Goal: Task Accomplishment & Management: Use online tool/utility

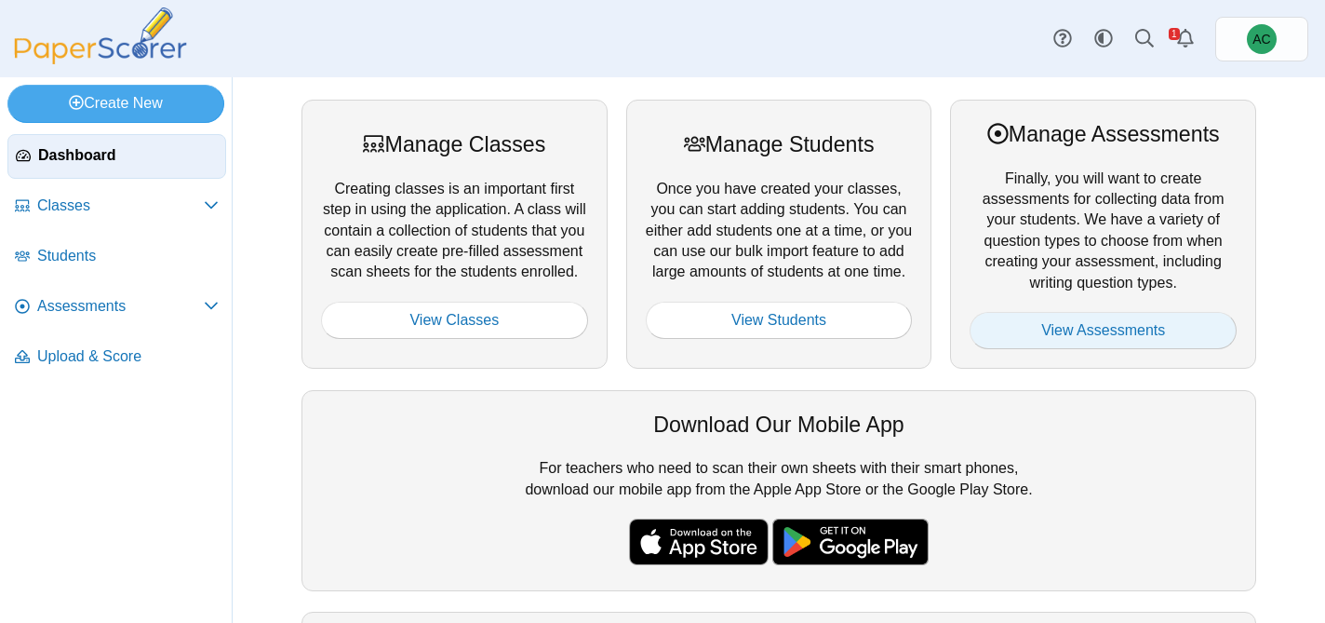
click at [1099, 326] on link "View Assessments" at bounding box center [1103, 330] width 267 height 37
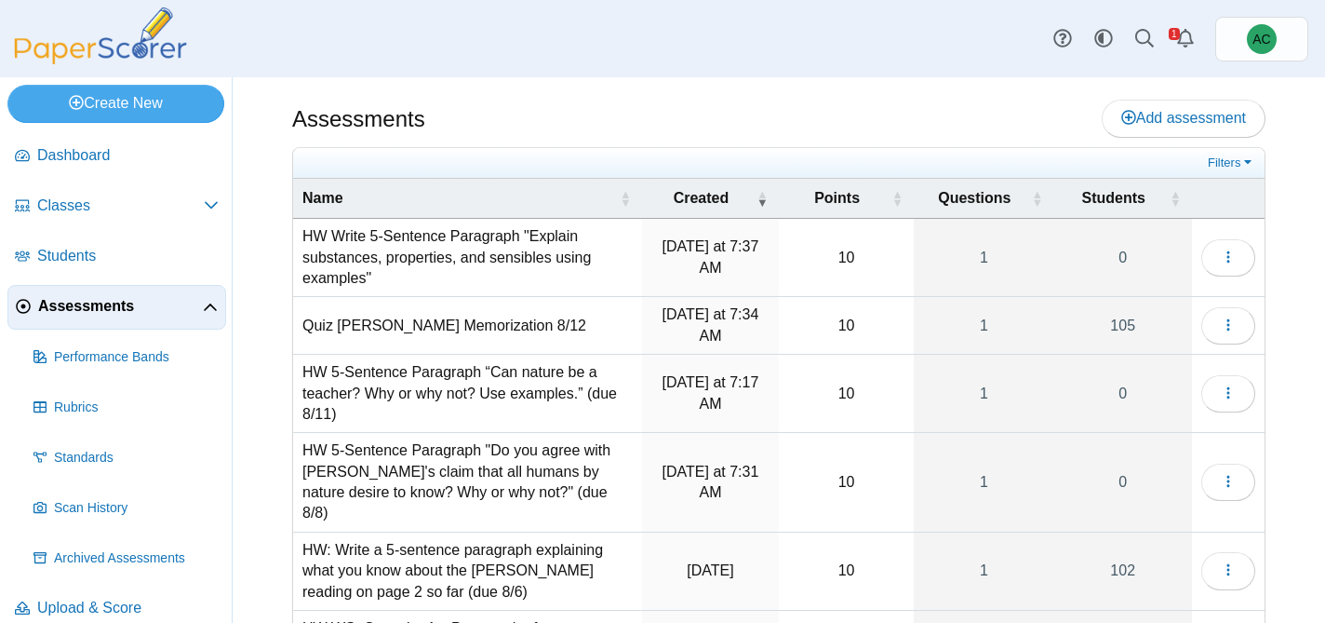
click at [455, 248] on td "HW Write 5-Sentence Paragraph "Explain substances, properties, and sensibles us…" at bounding box center [467, 258] width 349 height 78
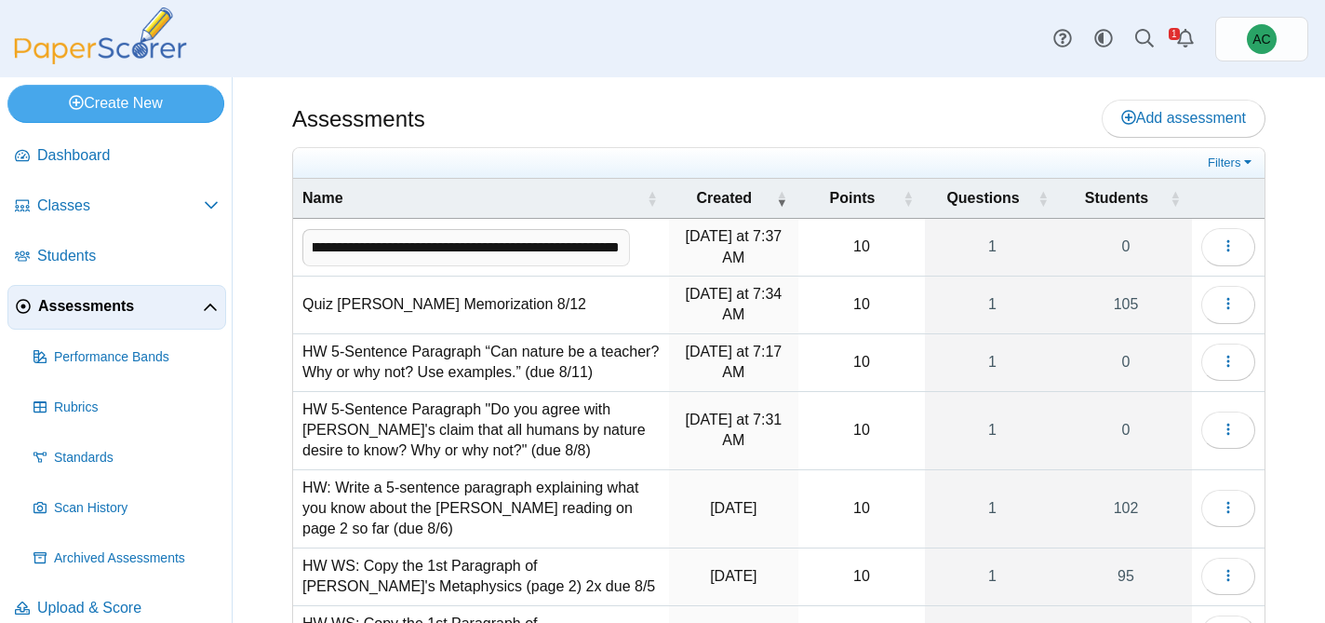
scroll to position [0, 373]
type input "**********"
click at [657, 114] on div "Assessments Add assessment" at bounding box center [778, 121] width 973 height 42
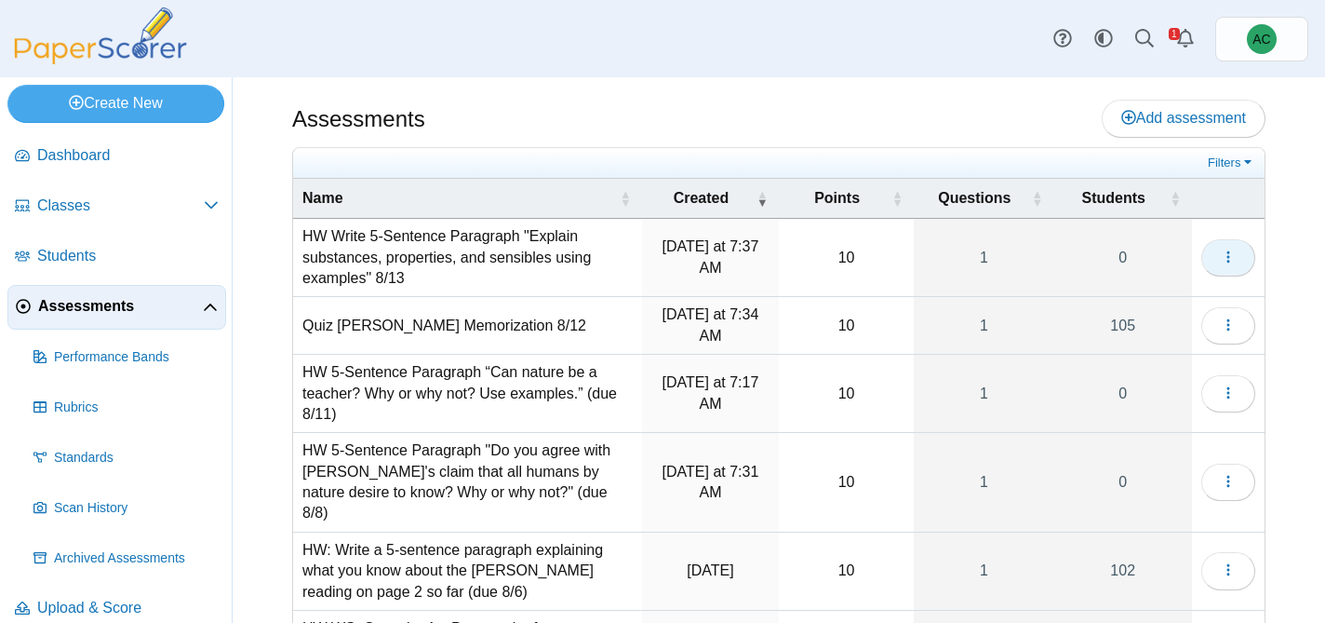
click at [1234, 243] on button "button" at bounding box center [1228, 257] width 54 height 37
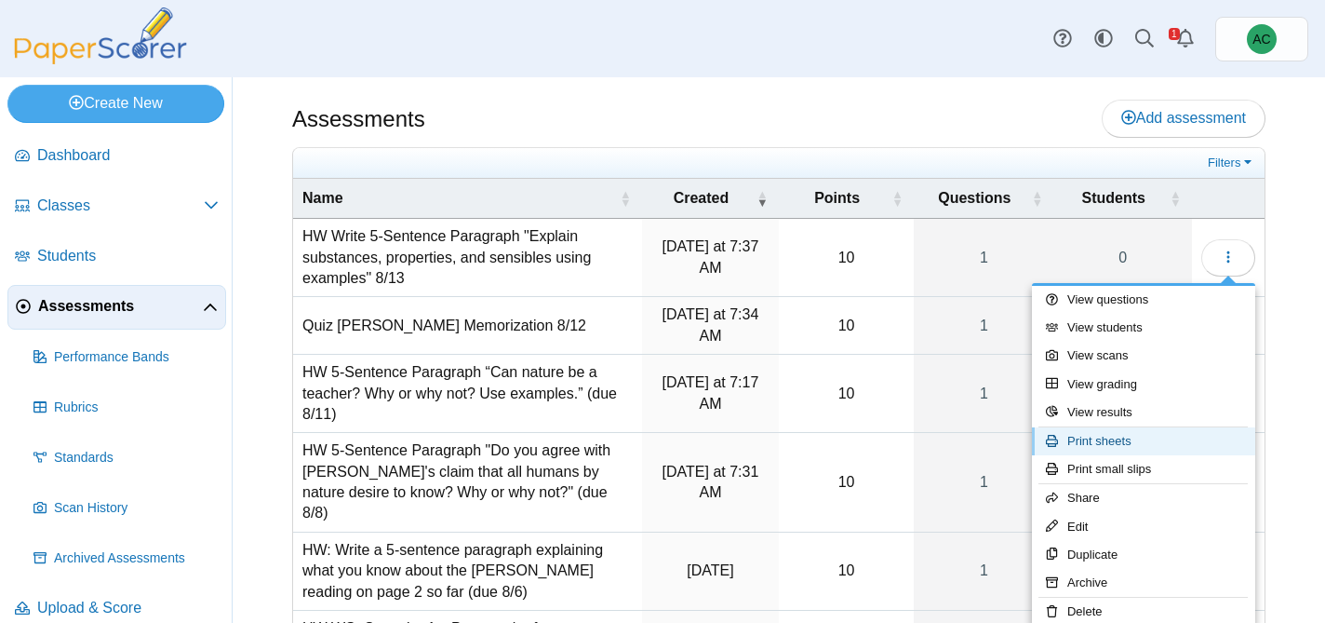
click at [1112, 442] on link "Print sheets" at bounding box center [1143, 441] width 223 height 28
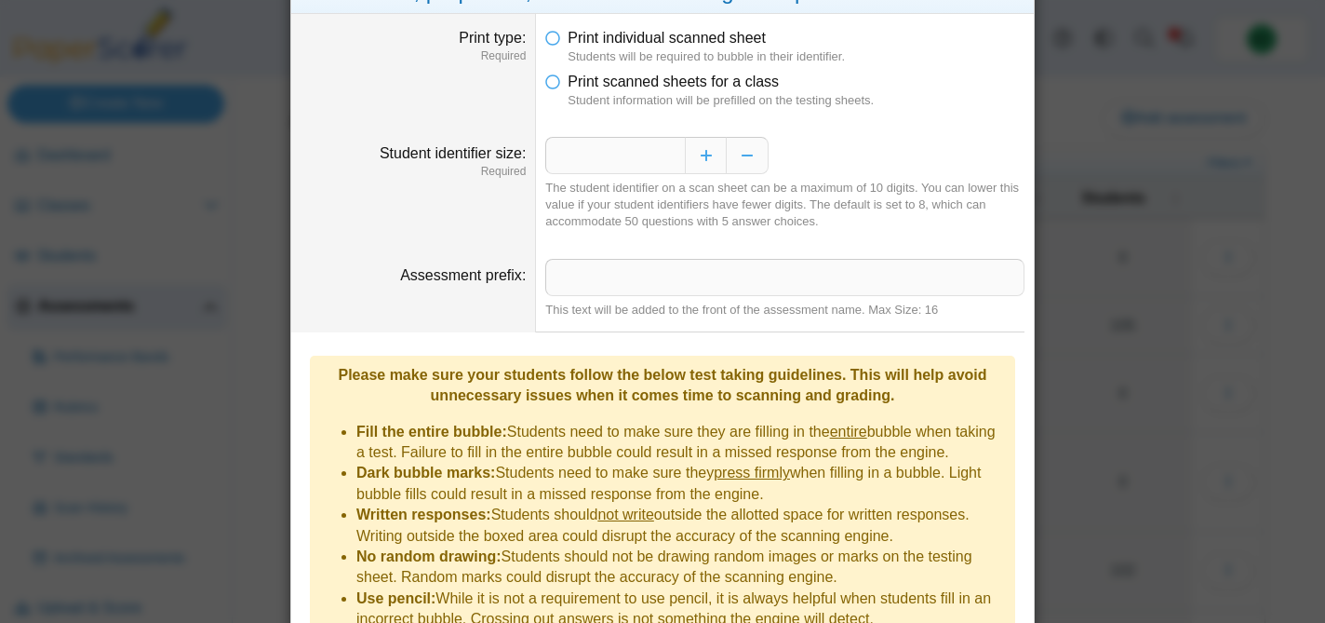
scroll to position [103, 0]
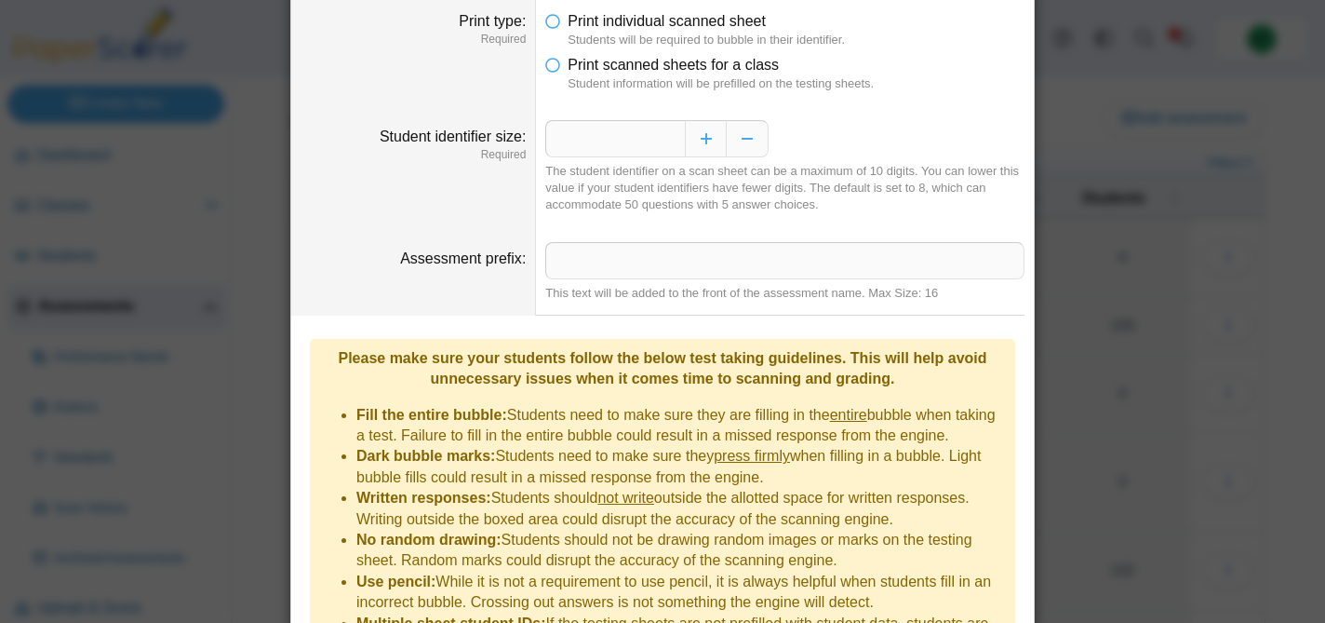
click at [566, 67] on li "Print scanned sheets for a class Student information will be prefilled on the t…" at bounding box center [784, 74] width 479 height 38
click at [553, 62] on icon at bounding box center [552, 61] width 15 height 13
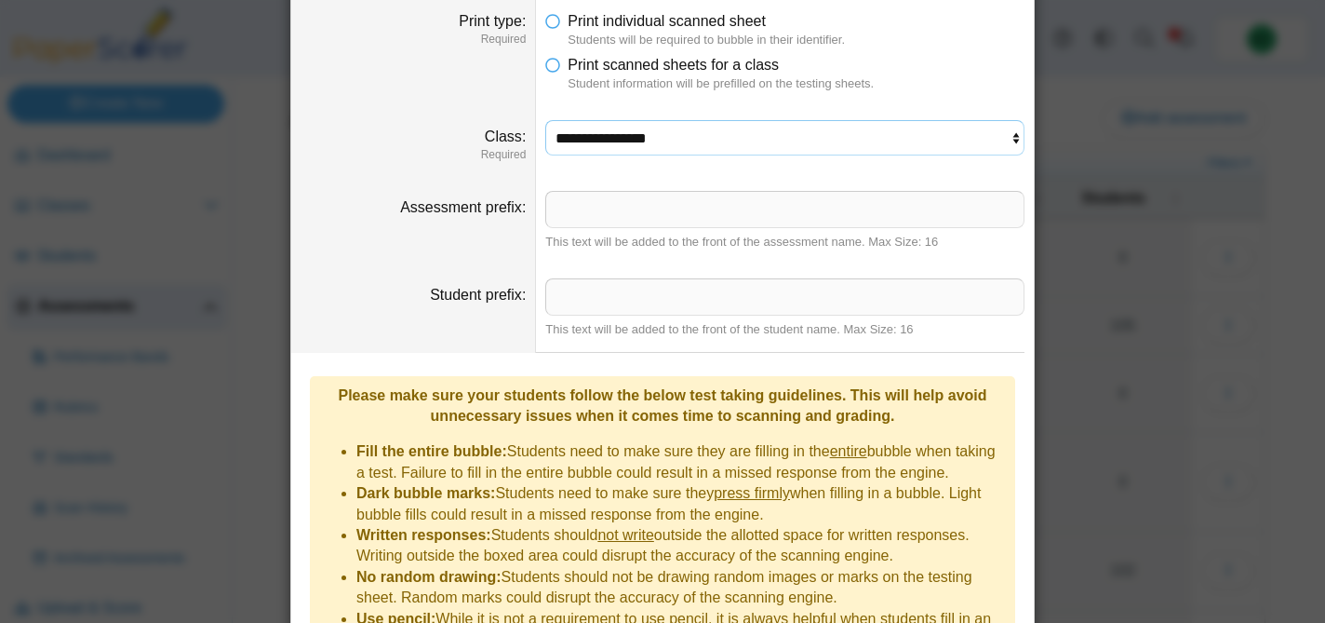
click at [591, 130] on select "**********" at bounding box center [784, 137] width 479 height 35
select select "**********"
click at [545, 120] on select "**********" at bounding box center [784, 137] width 479 height 35
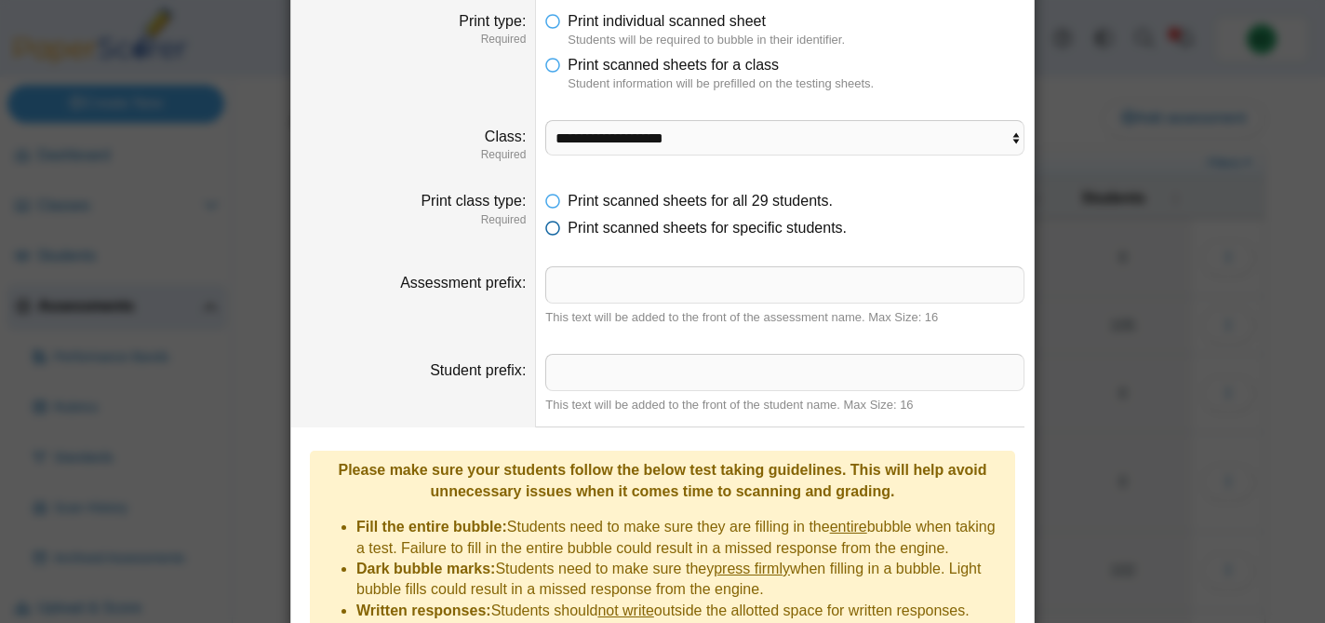
click at [601, 230] on span "Print scanned sheets for specific students." at bounding box center [707, 228] width 279 height 16
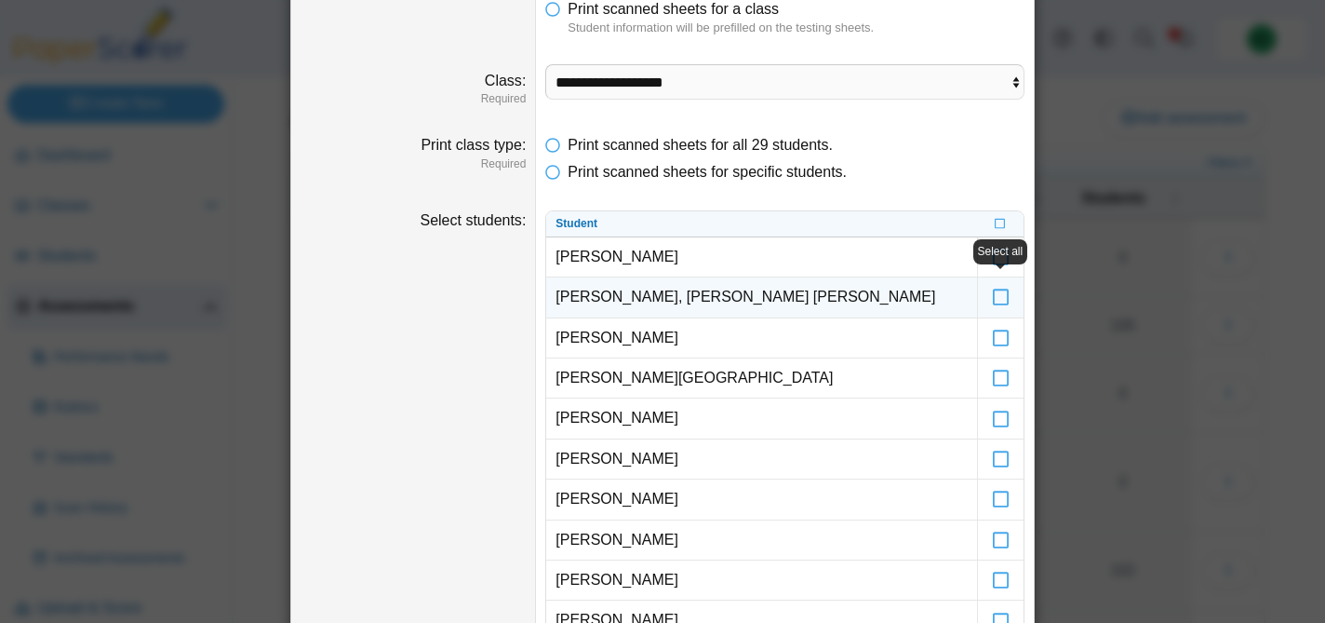
scroll to position [208, 0]
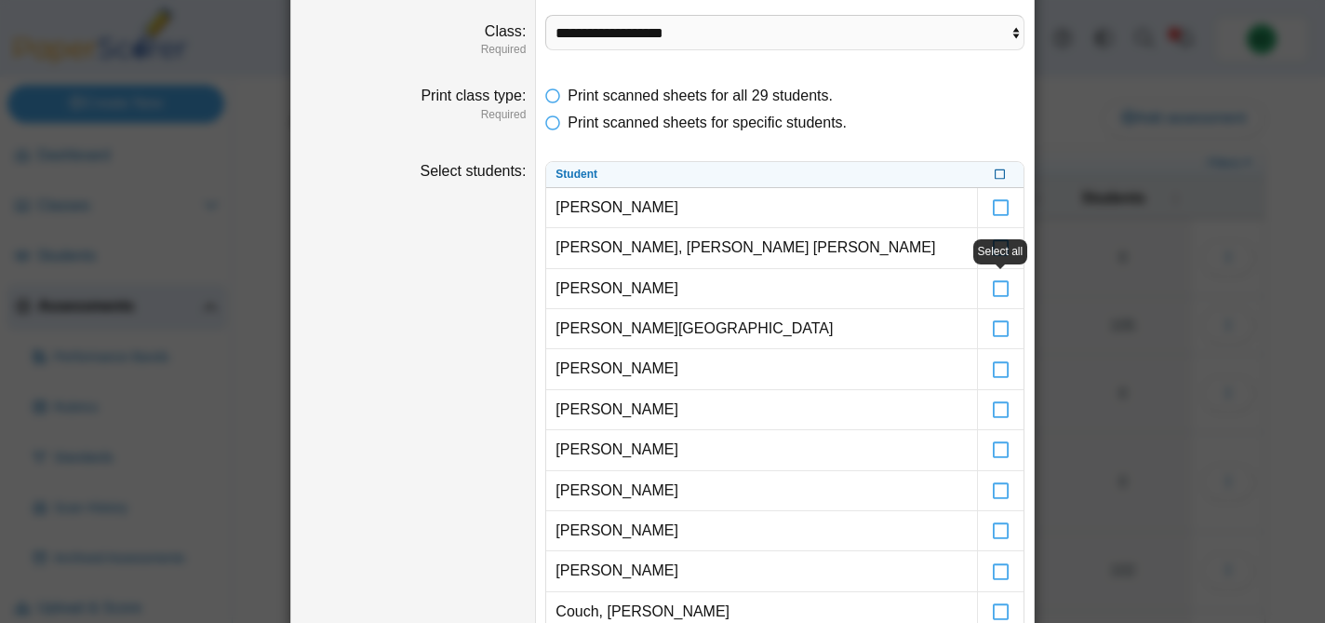
click at [1001, 167] on label at bounding box center [1000, 175] width 11 height 16
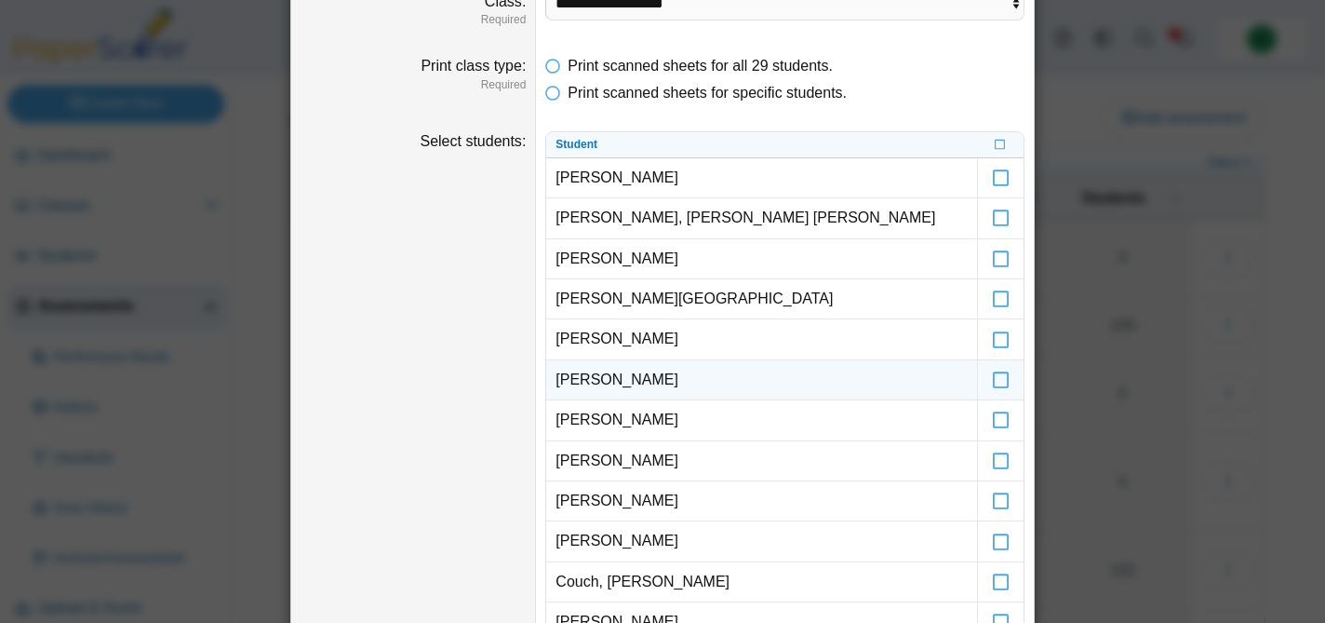
scroll to position [239, 0]
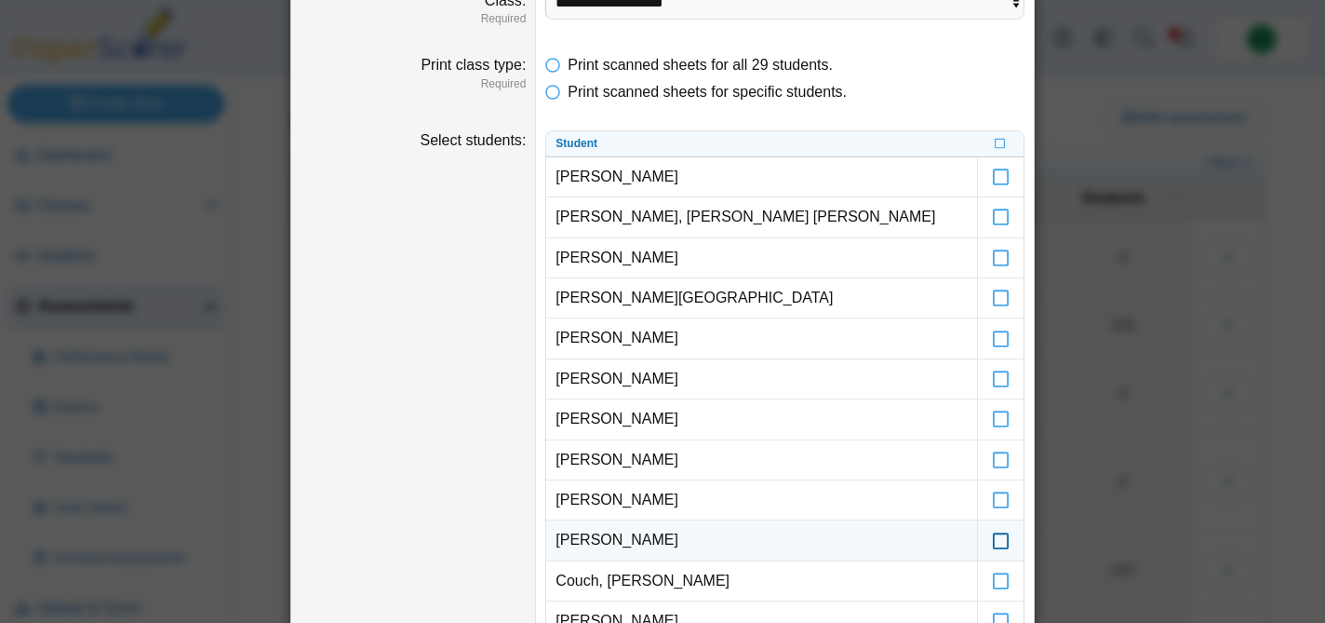
click at [1000, 538] on icon at bounding box center [1001, 531] width 19 height 17
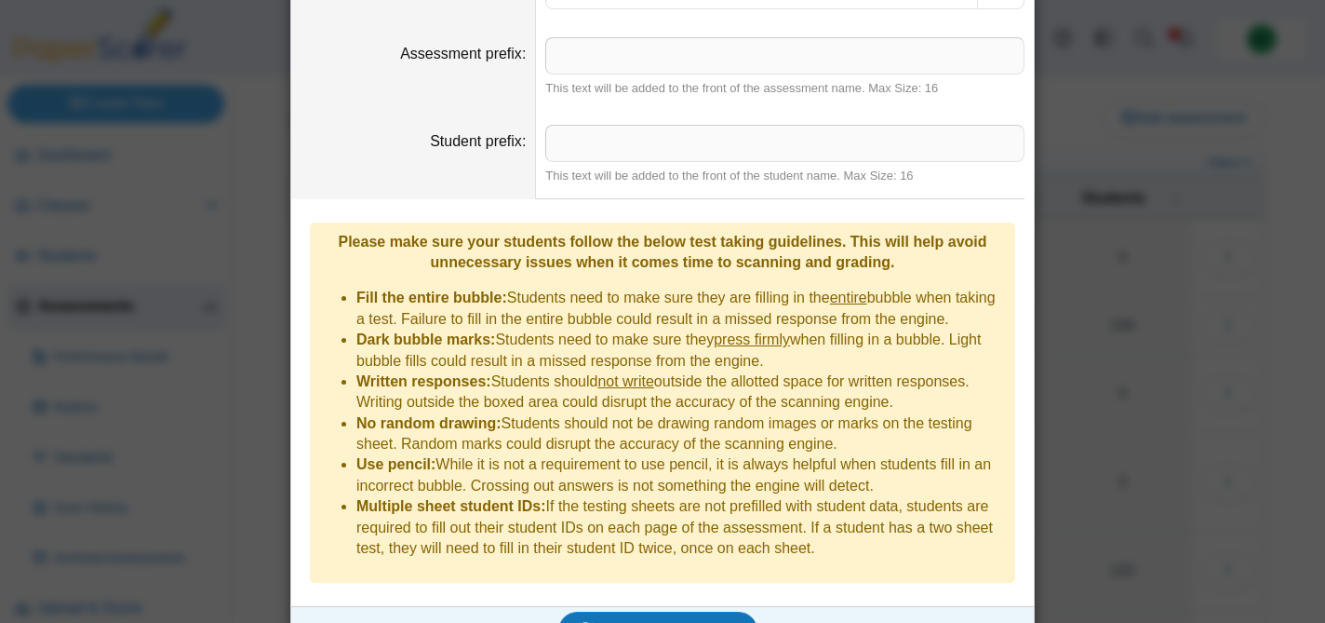
scroll to position [1575, 0]
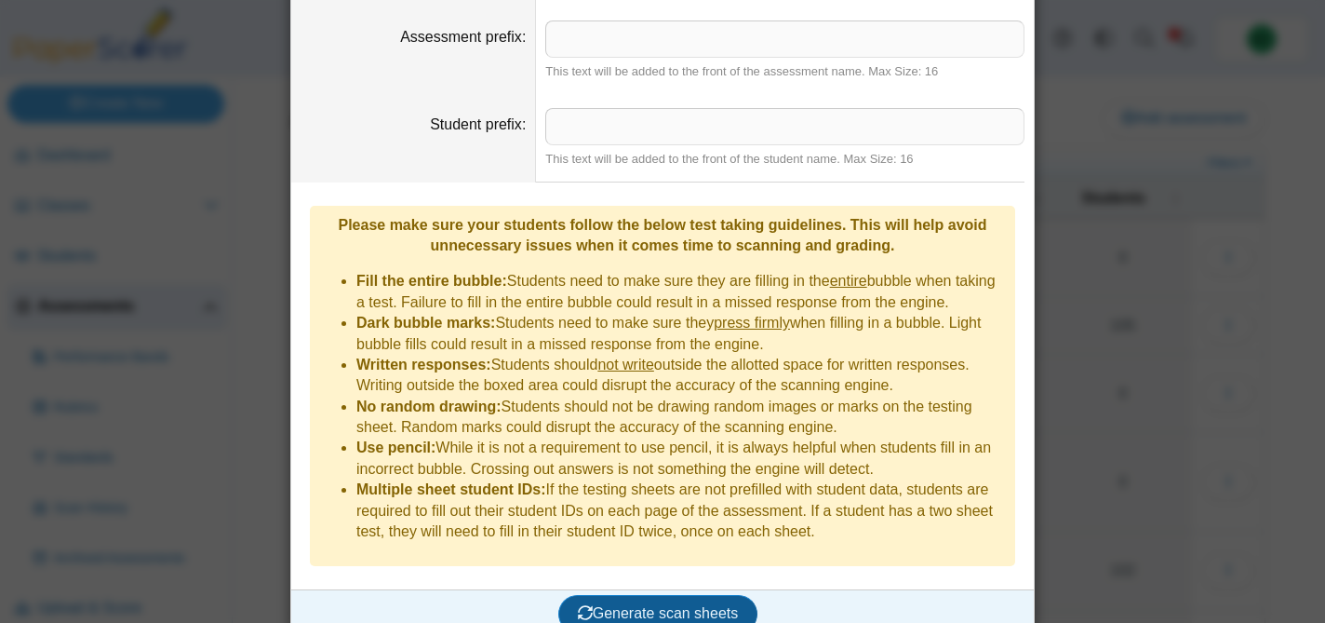
click at [662, 605] on span "Generate scan sheets" at bounding box center [658, 613] width 161 height 16
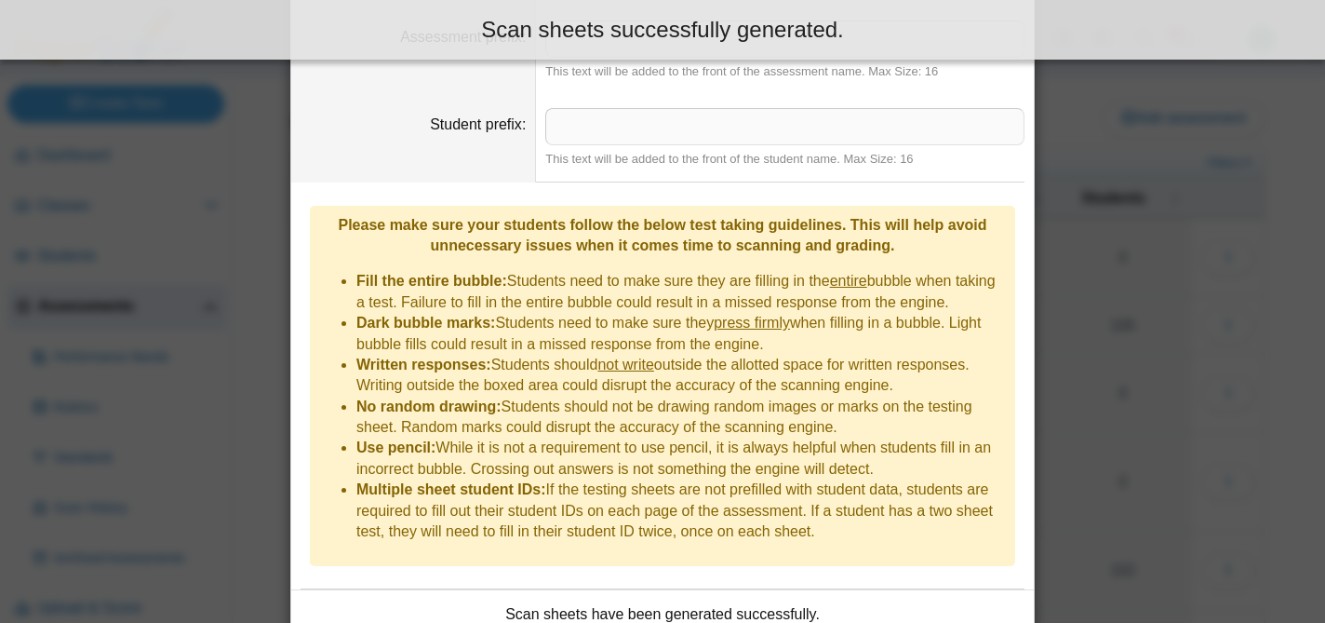
scroll to position [1725, 0]
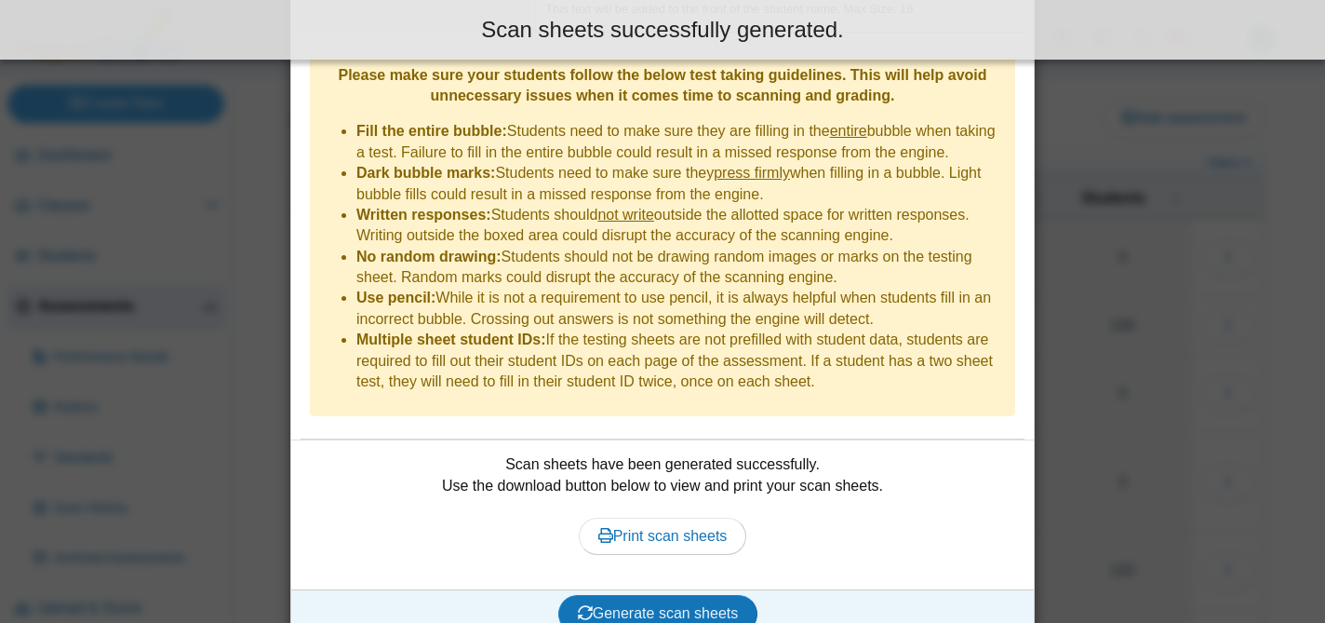
click at [627, 488] on div "Scan sheets have been generated successfully. Use the download button below to …" at bounding box center [663, 514] width 724 height 121
click at [609, 528] on use at bounding box center [605, 535] width 15 height 15
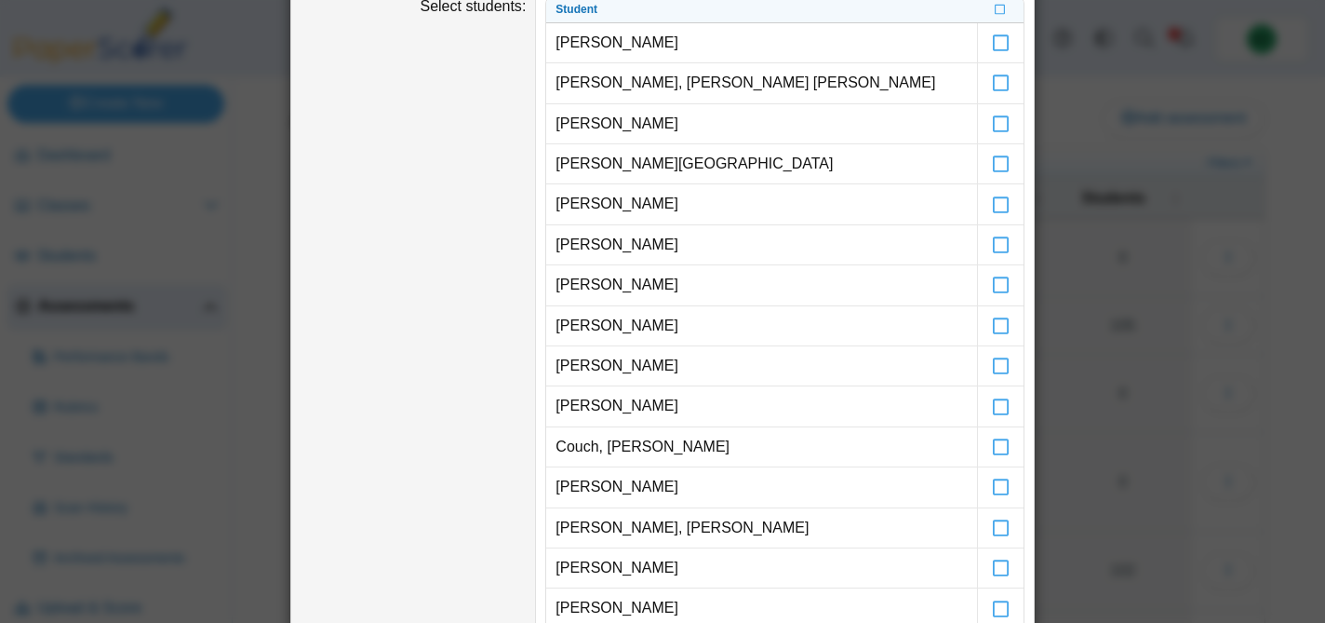
scroll to position [0, 0]
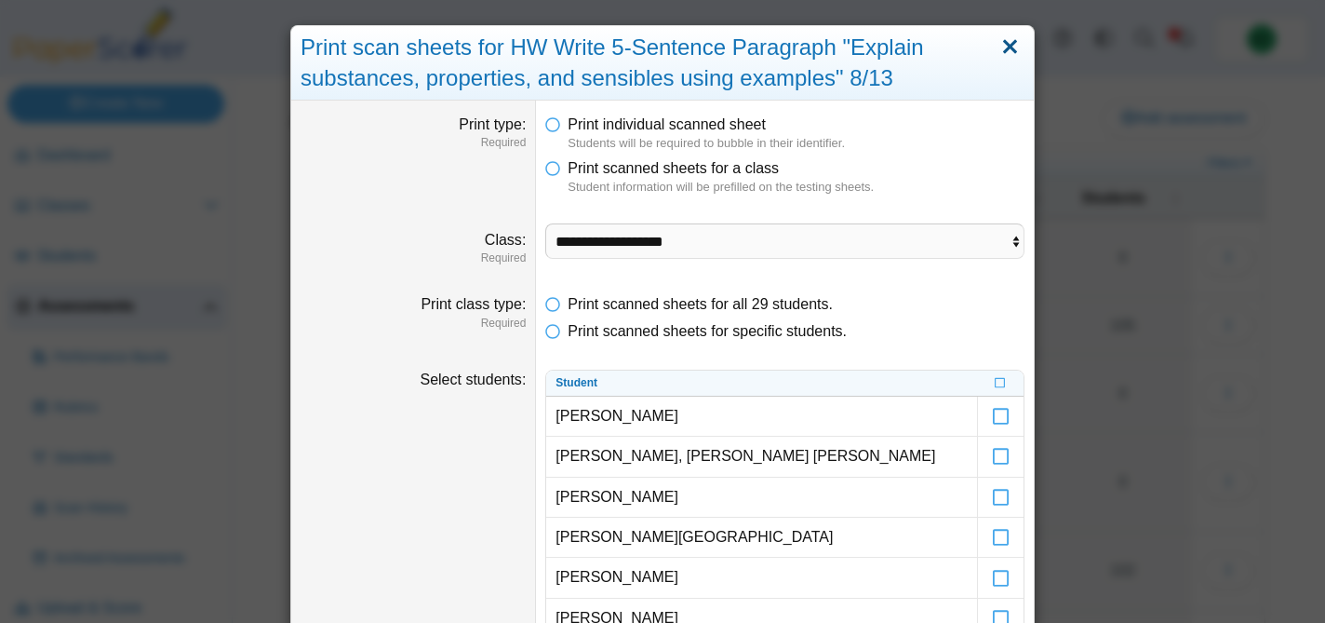
click at [1013, 47] on link "Close" at bounding box center [1010, 48] width 29 height 32
